Goal: Transaction & Acquisition: Book appointment/travel/reservation

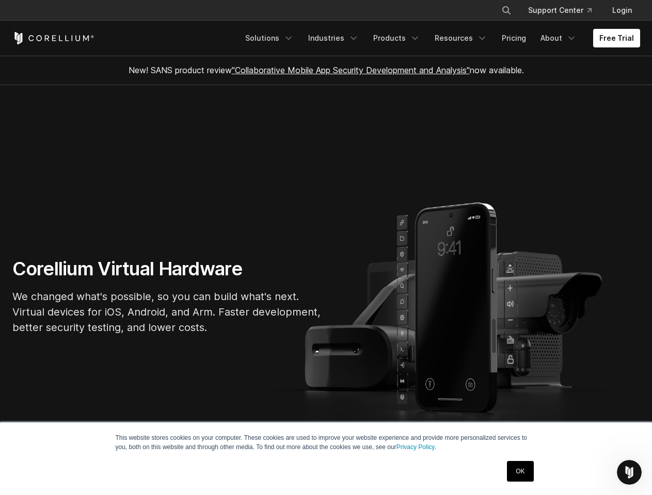
click at [326, 248] on section "Corellium Virtual Hardware We changed what's possible, so you can build what's …" at bounding box center [326, 300] width 652 height 431
click at [506, 10] on icon "Search" at bounding box center [506, 10] width 8 height 8
click at [506, 10] on div "×" at bounding box center [507, 9] width 10 height 15
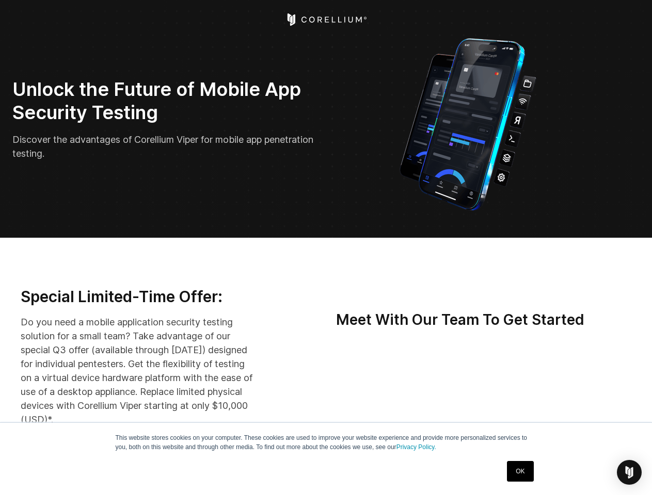
click at [629, 473] on img "Open Intercom Messenger" at bounding box center [629, 473] width 12 height 12
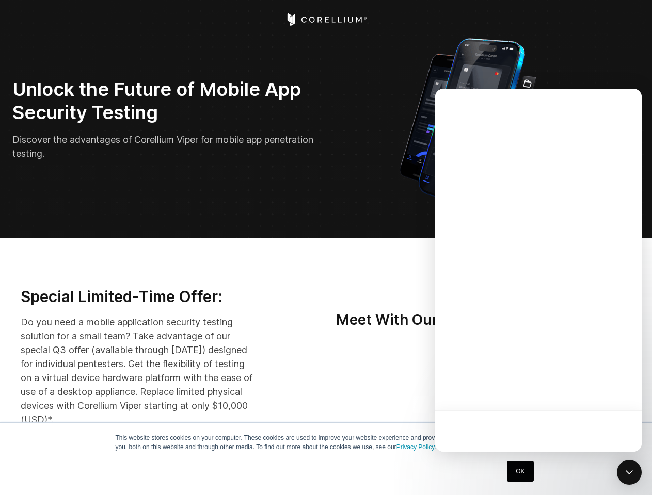
click at [550, 390] on div at bounding box center [538, 270] width 206 height 363
click at [599, 390] on div at bounding box center [538, 270] width 206 height 363
